Goal: Find specific page/section: Find specific page/section

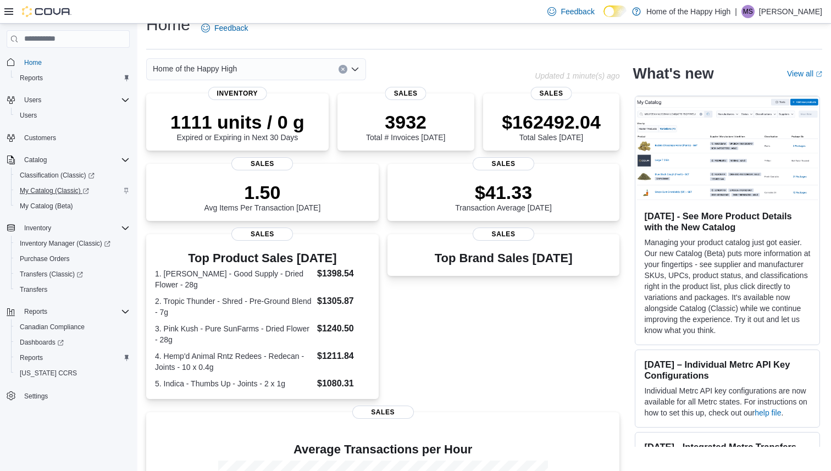
scroll to position [33, 0]
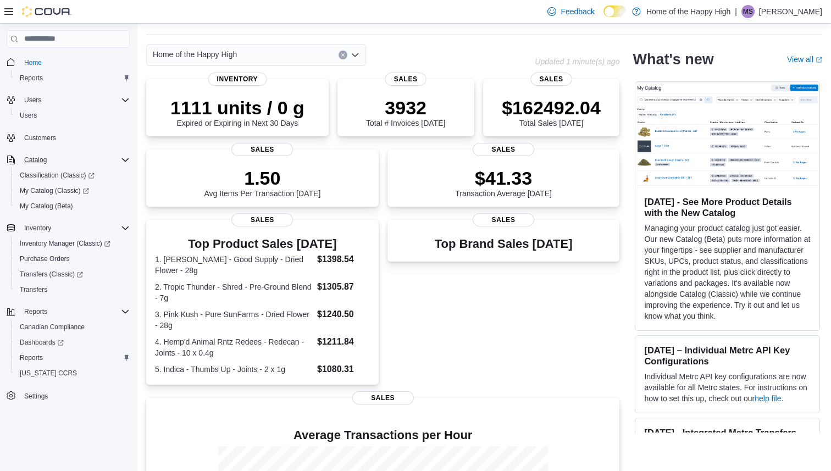
click at [53, 166] on div "Catalog" at bounding box center [75, 159] width 110 height 13
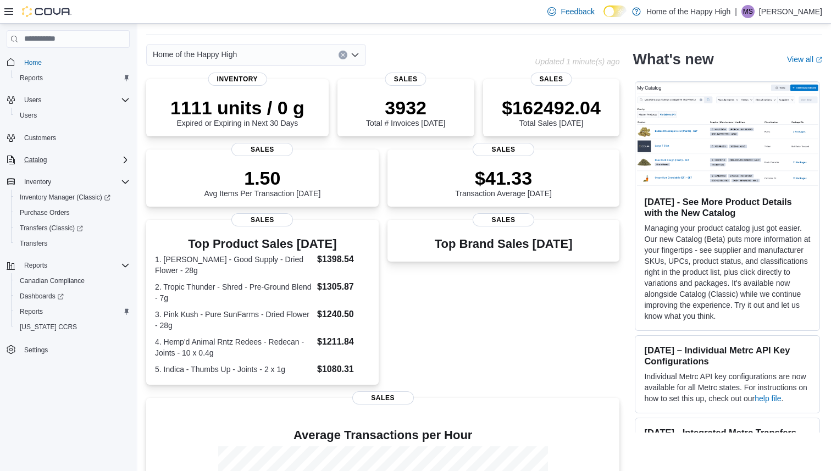
click at [53, 166] on div "Catalog" at bounding box center [75, 159] width 110 height 13
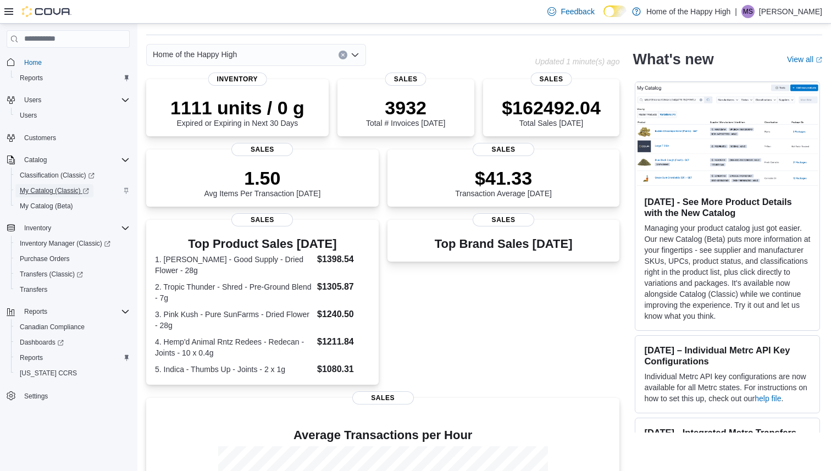
click at [50, 194] on span "My Catalog (Classic)" at bounding box center [54, 190] width 69 height 9
